Goal: Task Accomplishment & Management: Manage account settings

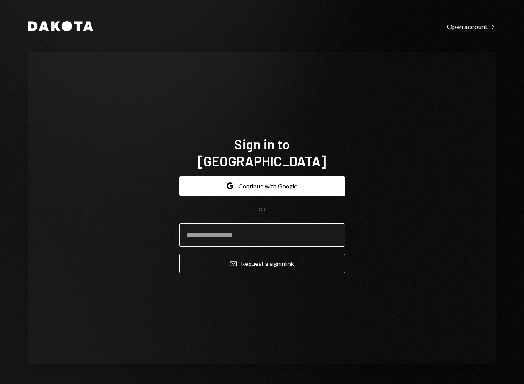
click at [228, 227] on input "email" at bounding box center [262, 235] width 166 height 24
click at [253, 227] on input "email" at bounding box center [262, 235] width 166 height 24
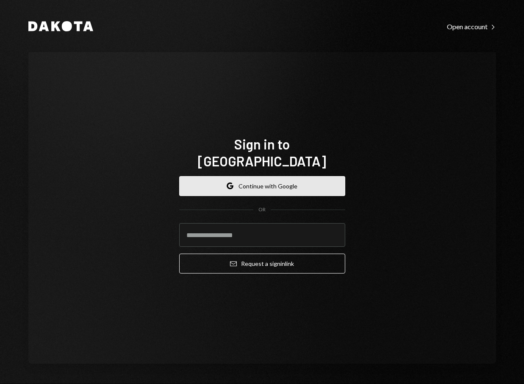
click at [268, 178] on button "Google Continue with Google" at bounding box center [262, 186] width 166 height 20
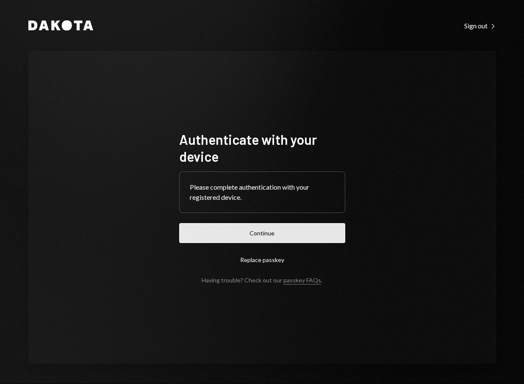
click at [273, 232] on button "Continue" at bounding box center [262, 233] width 166 height 20
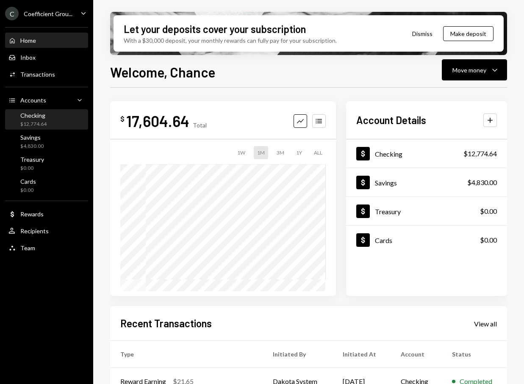
click at [32, 121] on div "$12,774.64" at bounding box center [33, 124] width 26 height 7
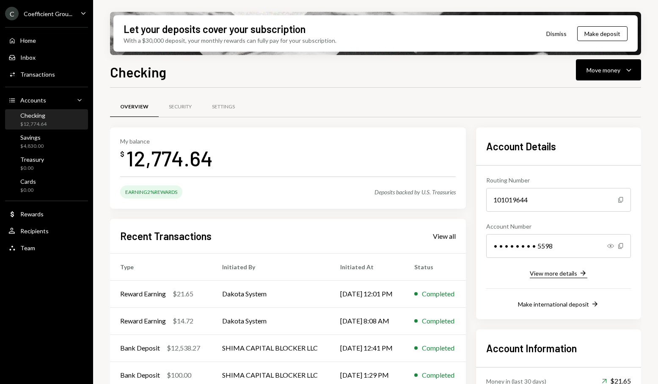
click at [523, 269] on button "View more details Right Arrow" at bounding box center [559, 273] width 58 height 9
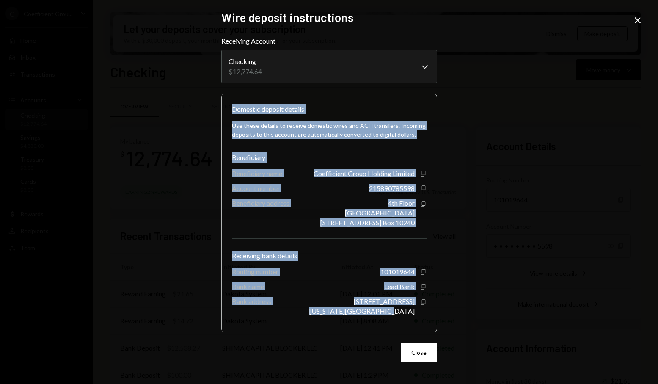
drag, startPoint x: 233, startPoint y: 109, endPoint x: 424, endPoint y: 317, distance: 282.0
click at [424, 317] on div "Domestic deposit details Use these details to receive domestic wires and ACH tr…" at bounding box center [329, 213] width 216 height 239
copy div "Domestic deposit details Use these details to receive domestic wires and ACH tr…"
